Goal: Transaction & Acquisition: Purchase product/service

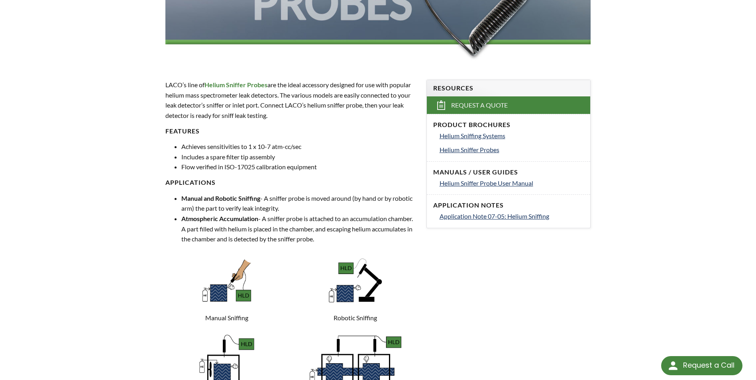
select select "Language Translate Widget"
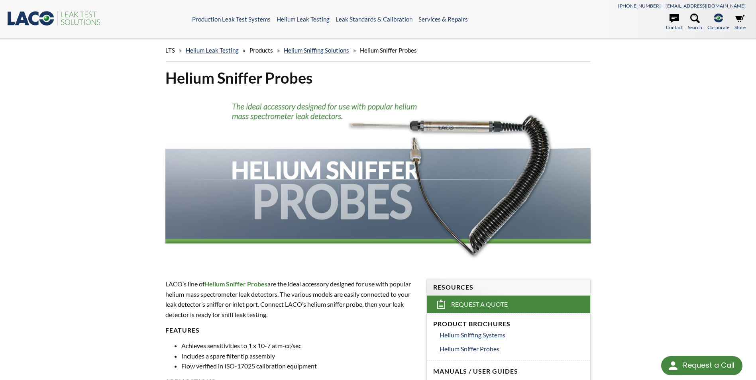
scroll to position [1230, 0]
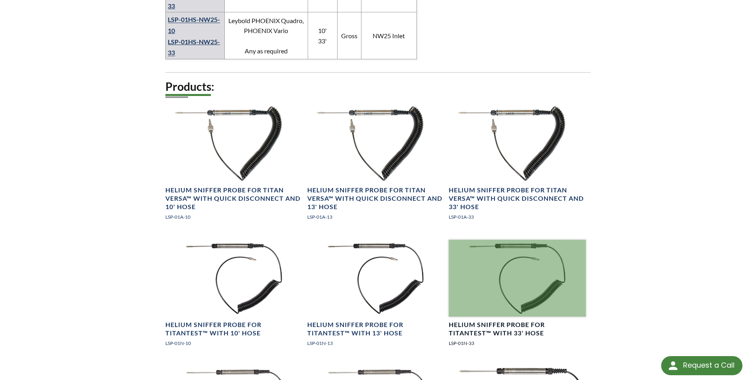
scroll to position [877, 0]
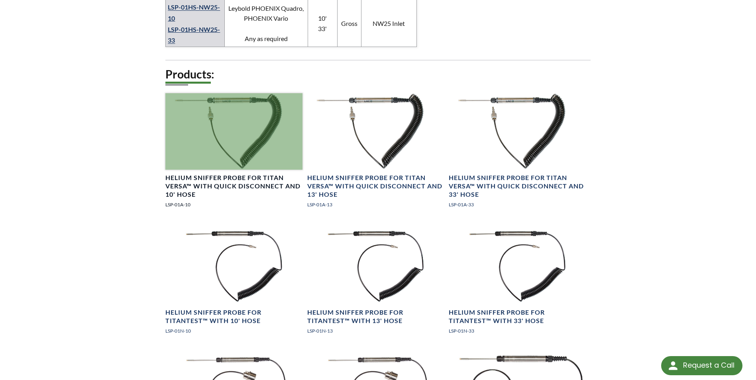
click at [201, 93] on div at bounding box center [233, 131] width 137 height 77
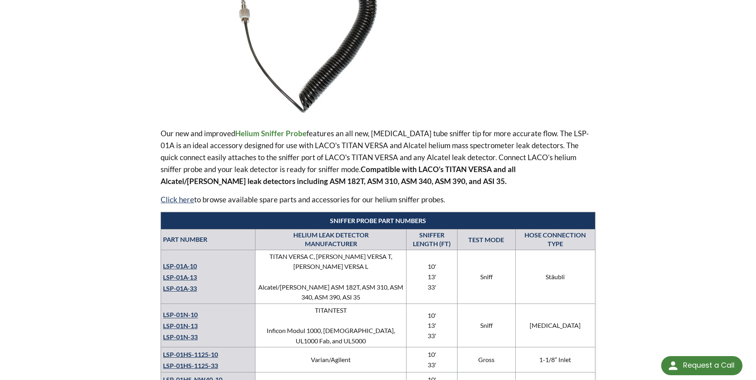
scroll to position [279, 0]
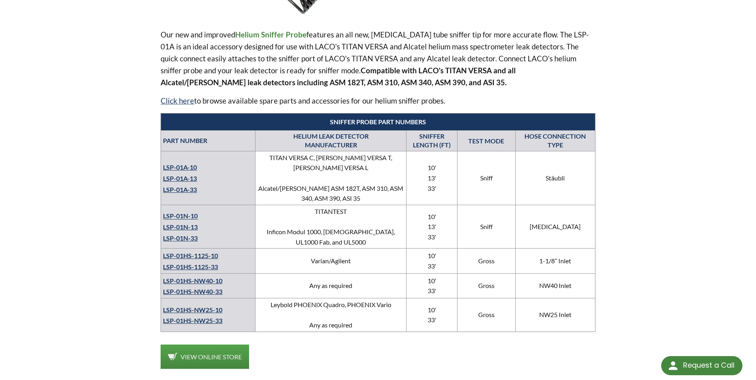
click at [184, 164] on link "LSP-01A-10" at bounding box center [180, 167] width 34 height 8
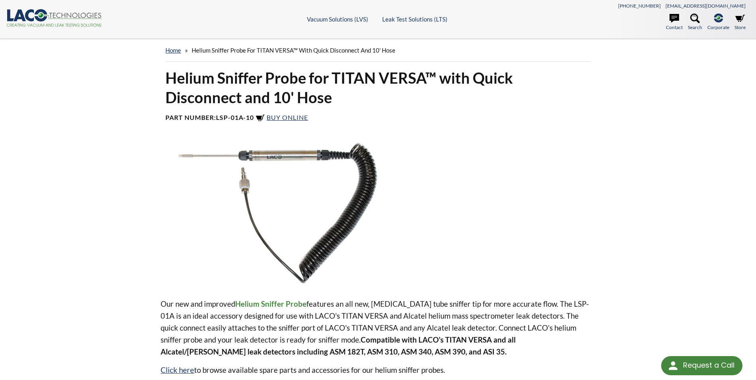
select select "Language Translate Widget"
